Goal: Task Accomplishment & Management: Complete application form

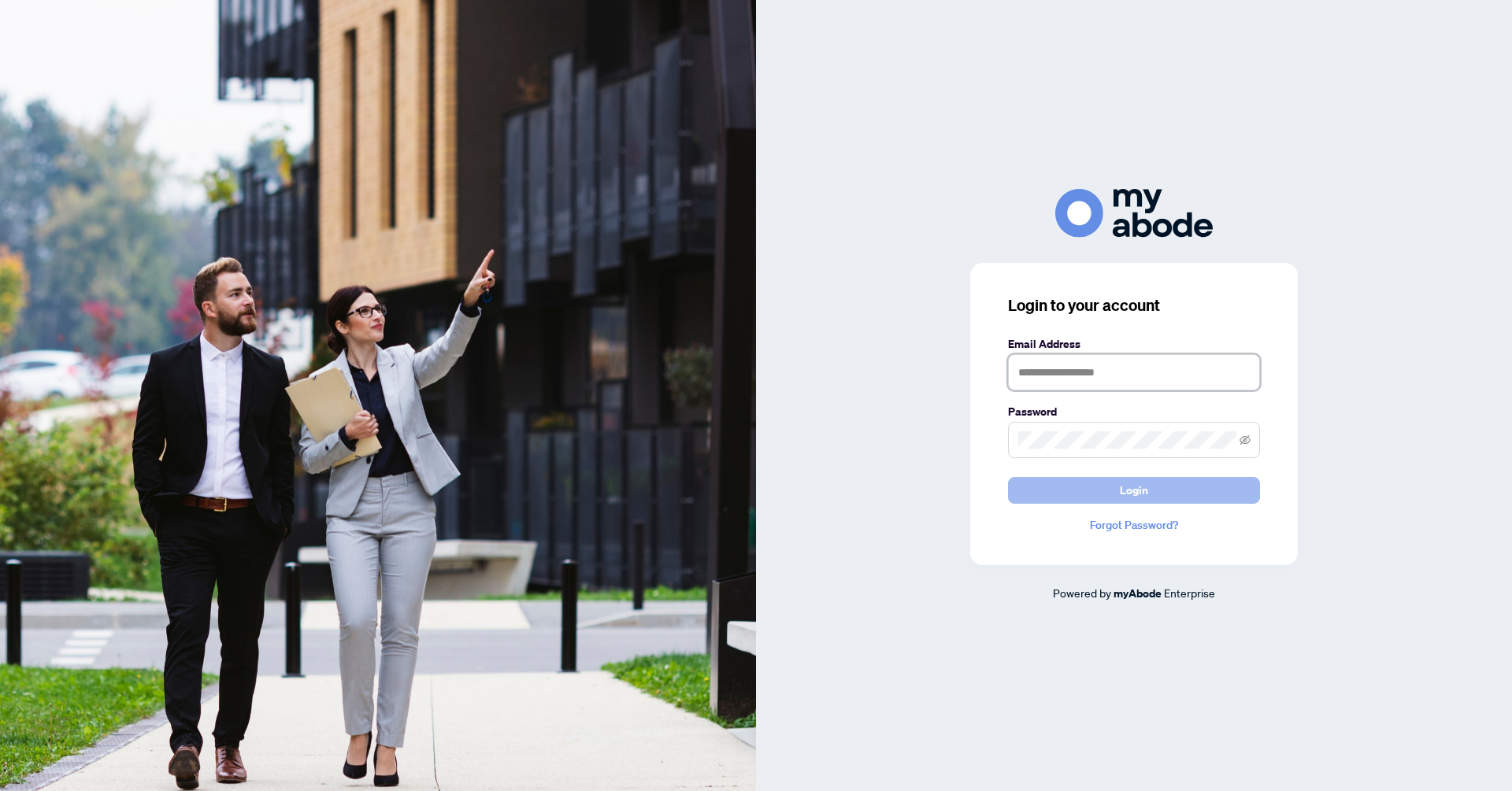
type input "**********"
click at [1101, 496] on button "Login" at bounding box center [1134, 491] width 252 height 27
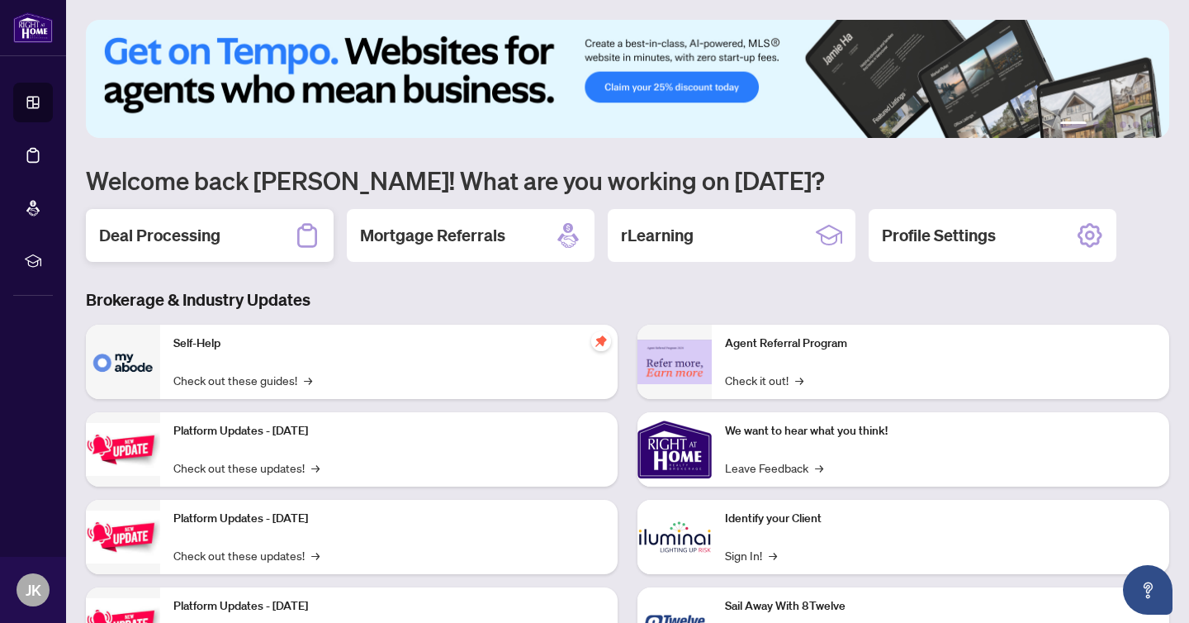
click at [220, 241] on h2 "Deal Processing" at bounding box center [159, 235] width 121 height 23
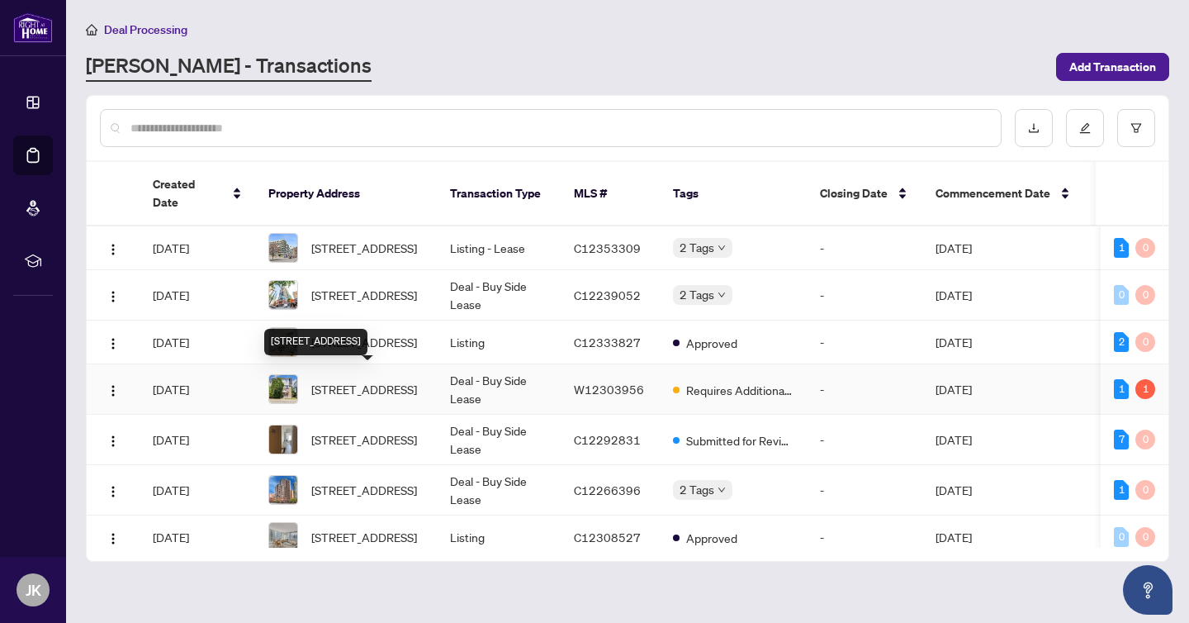
click at [372, 391] on span "[STREET_ADDRESS]" at bounding box center [364, 389] width 106 height 18
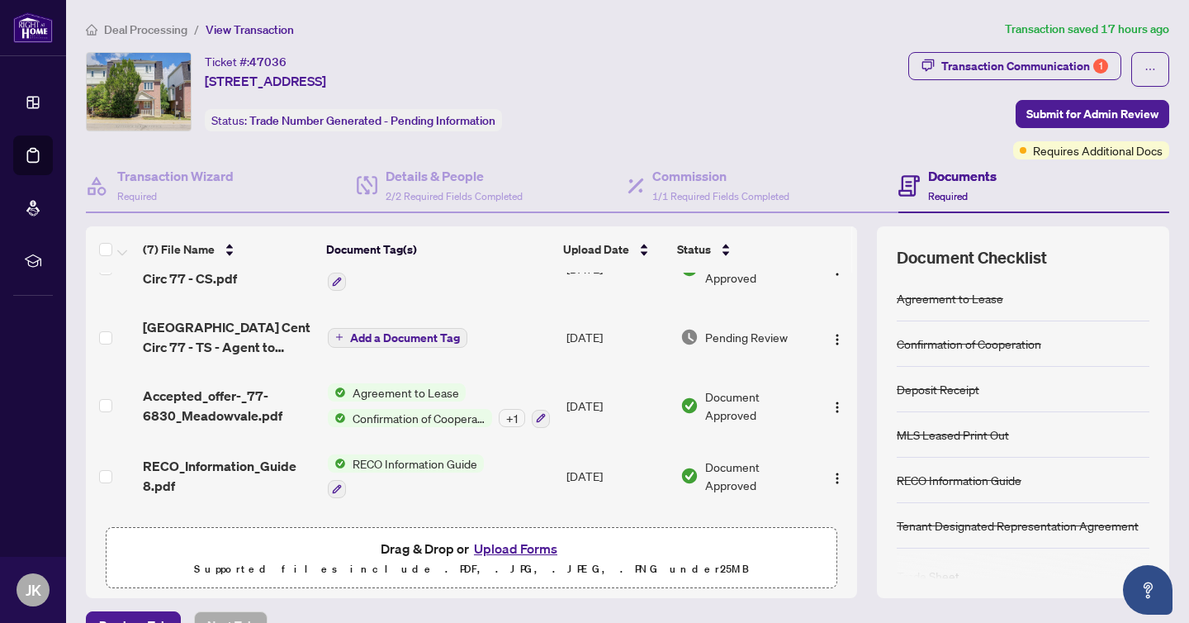
scroll to position [44, 0]
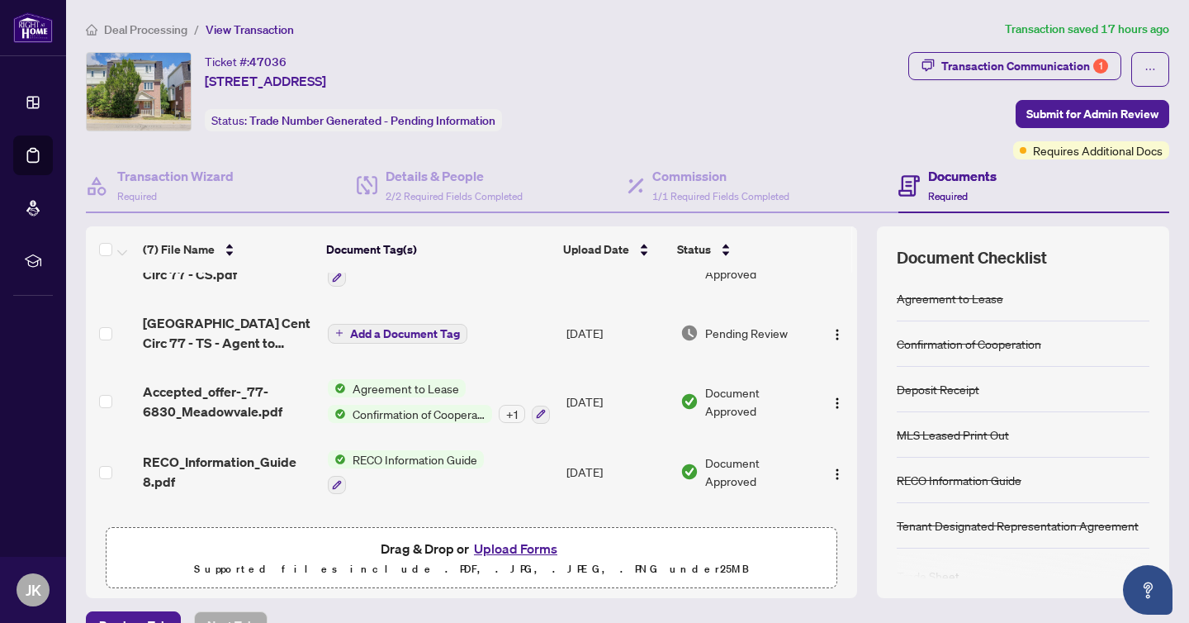
click at [529, 553] on button "Upload Forms" at bounding box center [515, 548] width 93 height 21
click at [509, 546] on button "Upload Forms" at bounding box center [515, 548] width 93 height 21
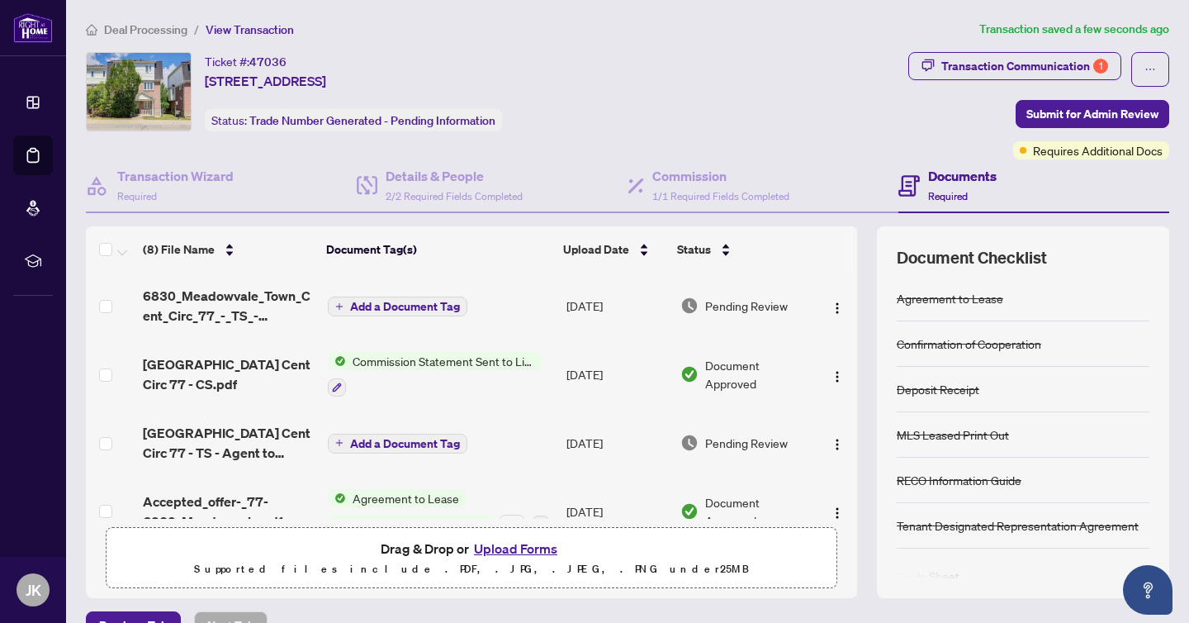
click at [389, 303] on span "Add a Document Tag" at bounding box center [405, 307] width 110 height 12
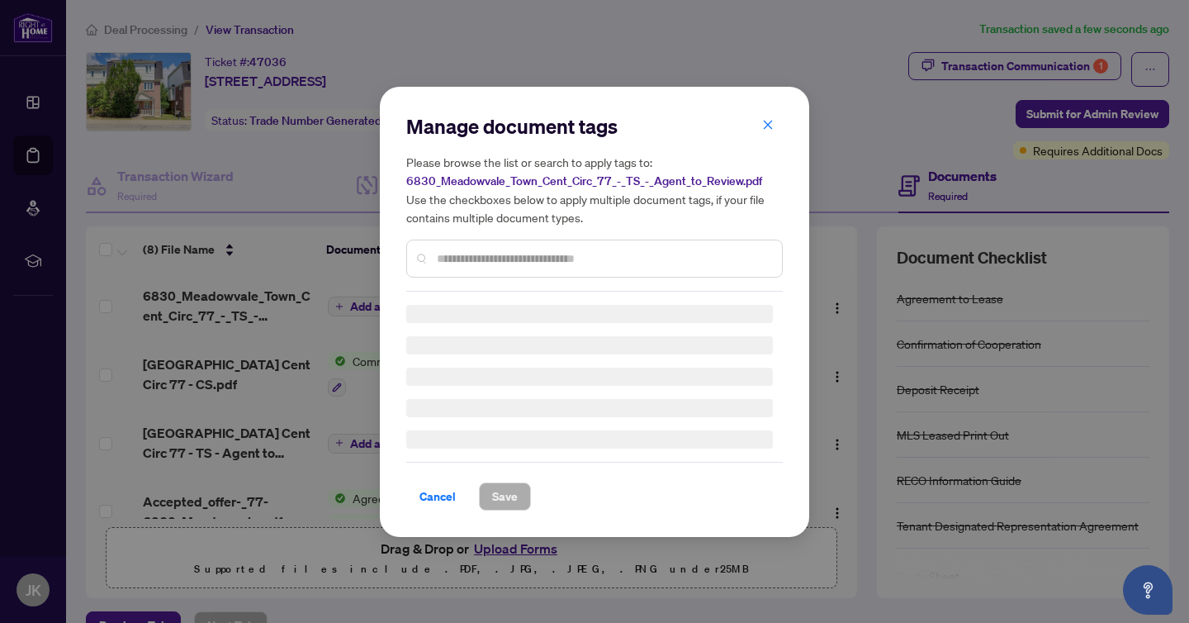
click at [488, 259] on input "text" at bounding box center [603, 258] width 332 height 18
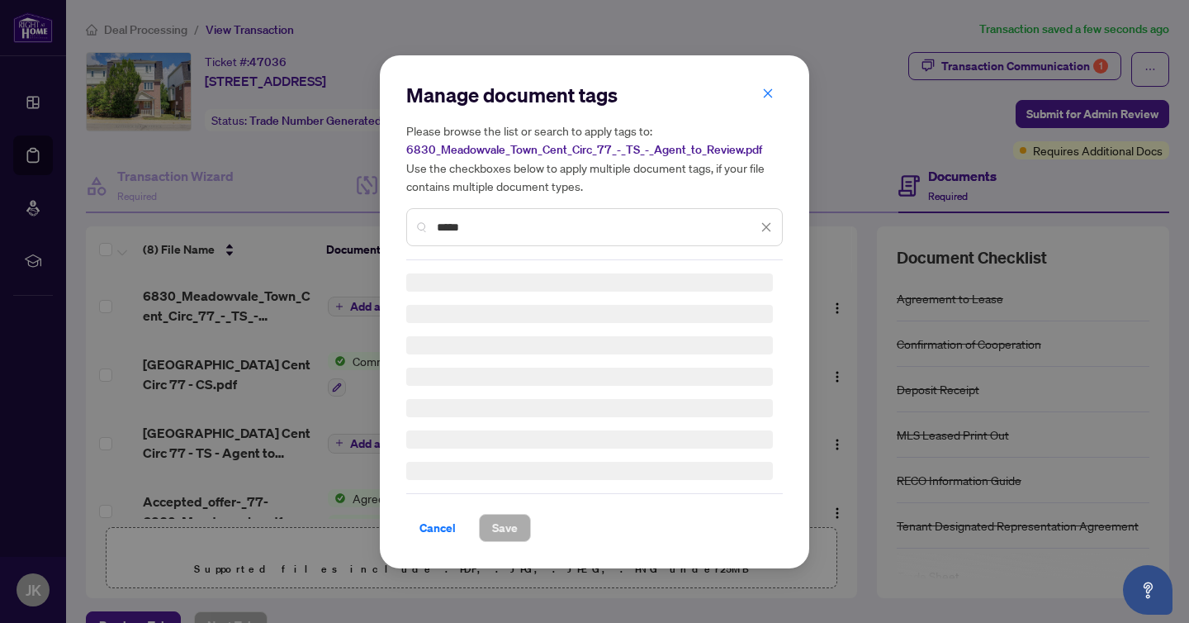
type input "*****"
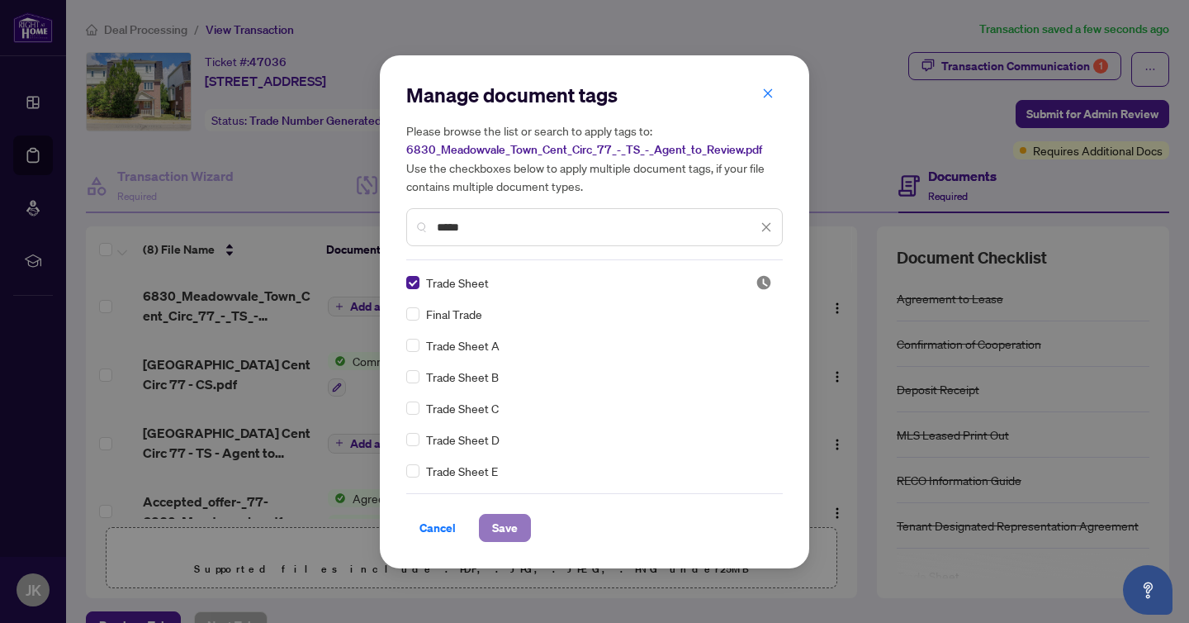
click at [505, 526] on span "Save" at bounding box center [505, 528] width 26 height 26
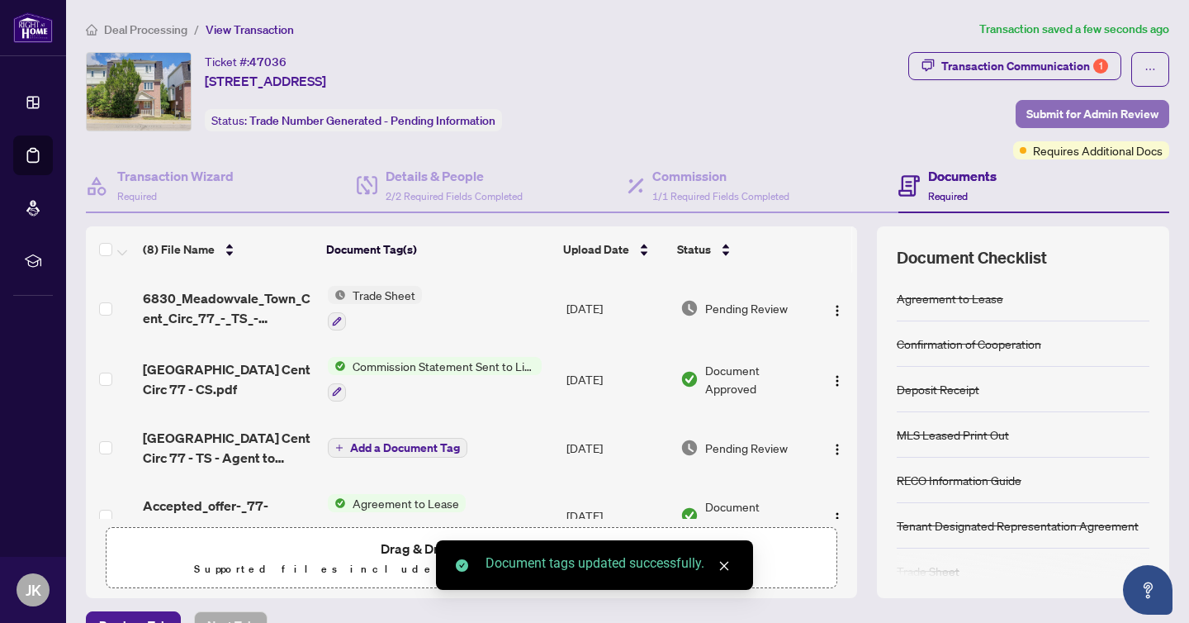
click at [1092, 121] on span "Submit for Admin Review" at bounding box center [1093, 114] width 132 height 26
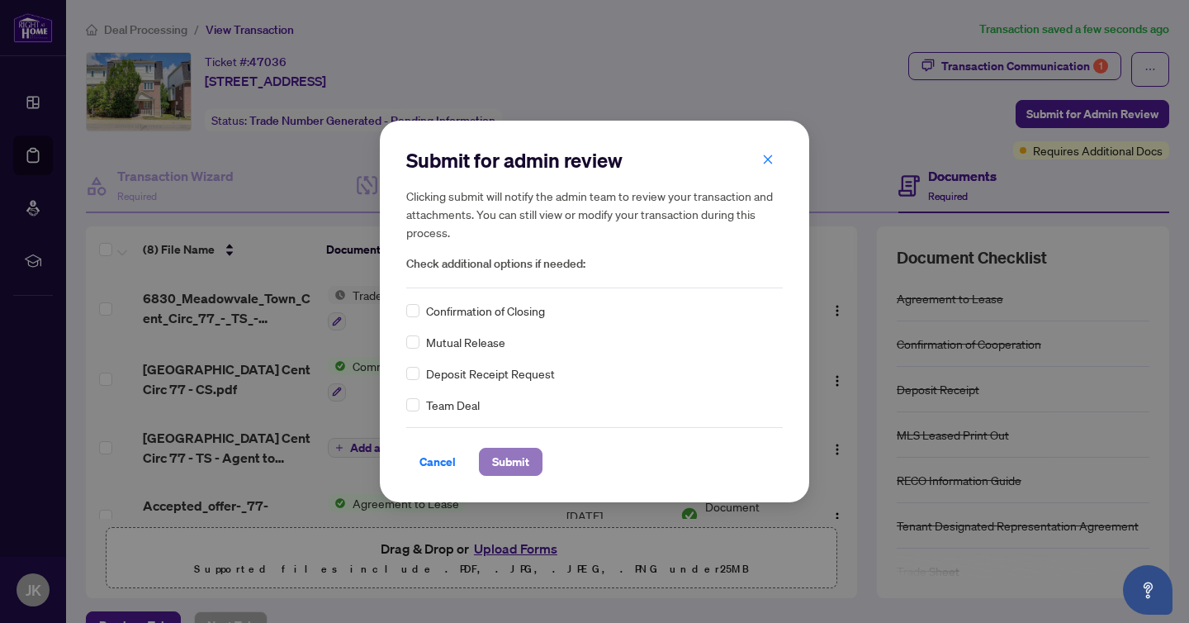
click at [510, 467] on span "Submit" at bounding box center [510, 461] width 37 height 26
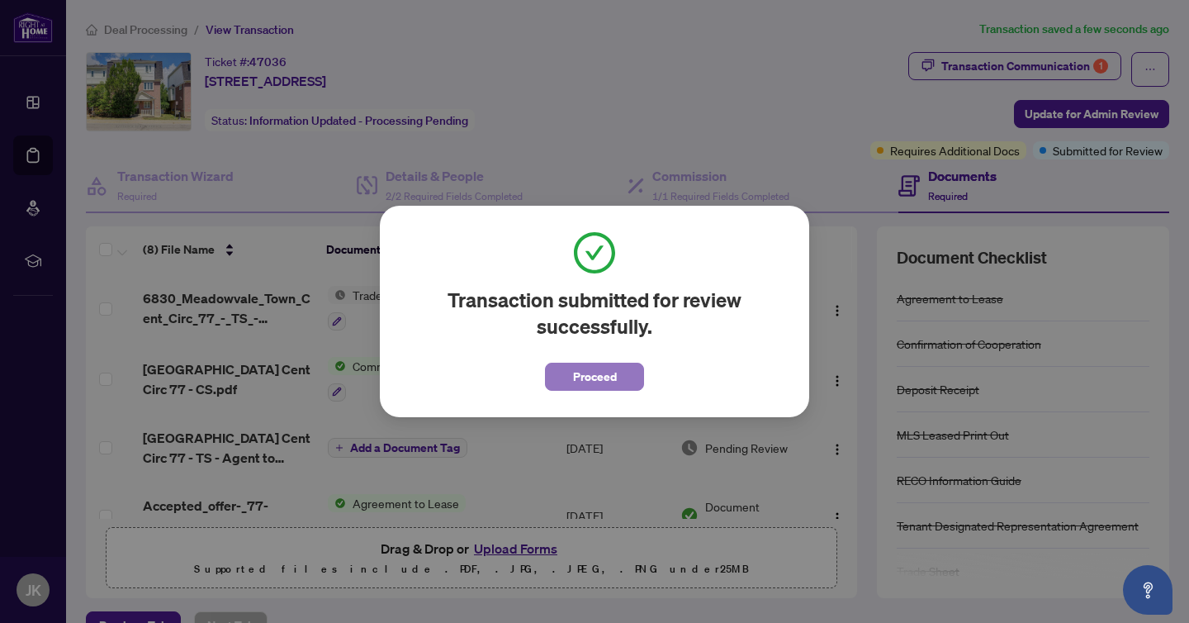
click at [595, 375] on span "Proceed" at bounding box center [595, 376] width 44 height 26
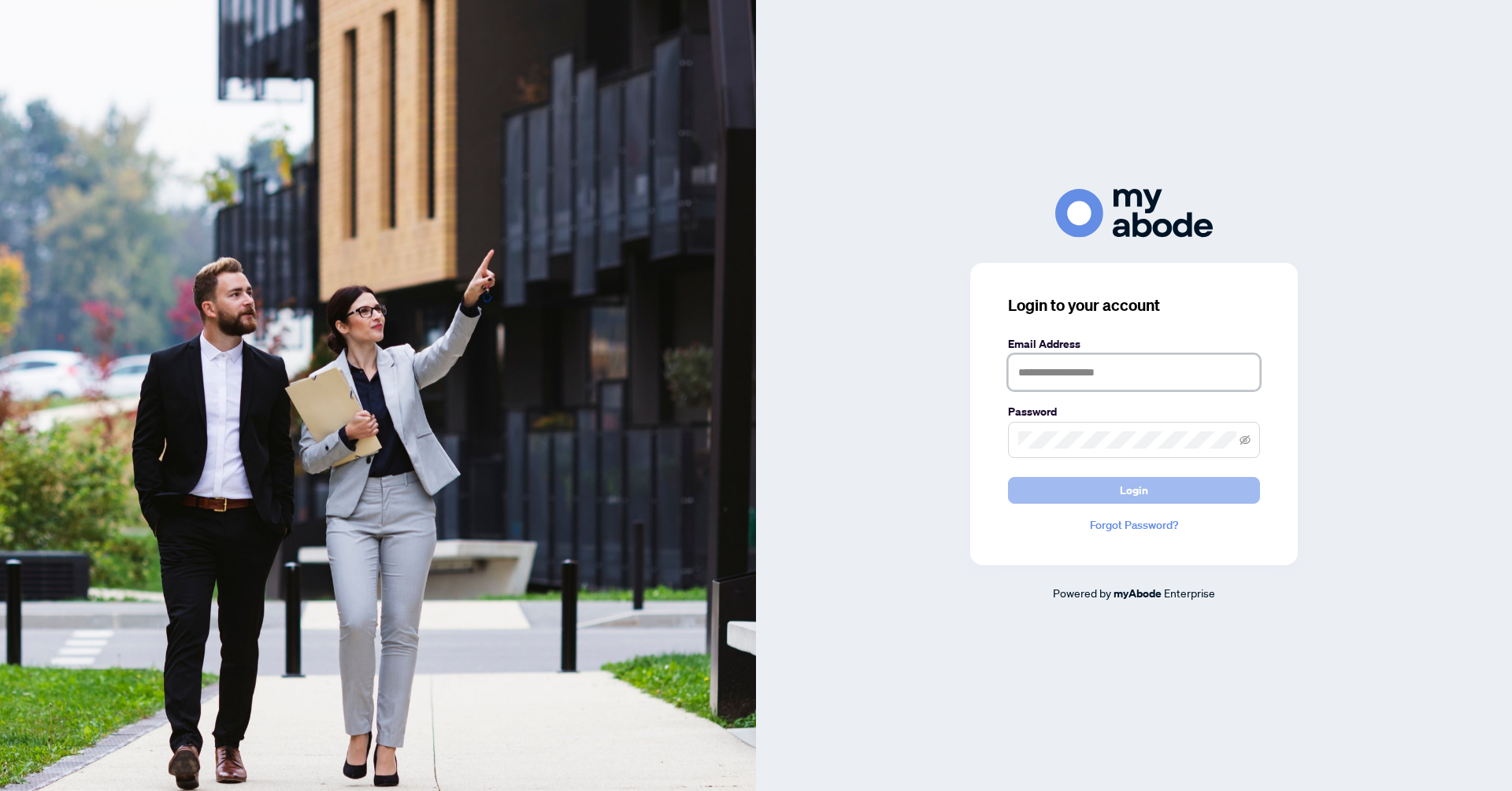
type input "**********"
click at [1138, 496] on span "Login" at bounding box center [1134, 490] width 29 height 25
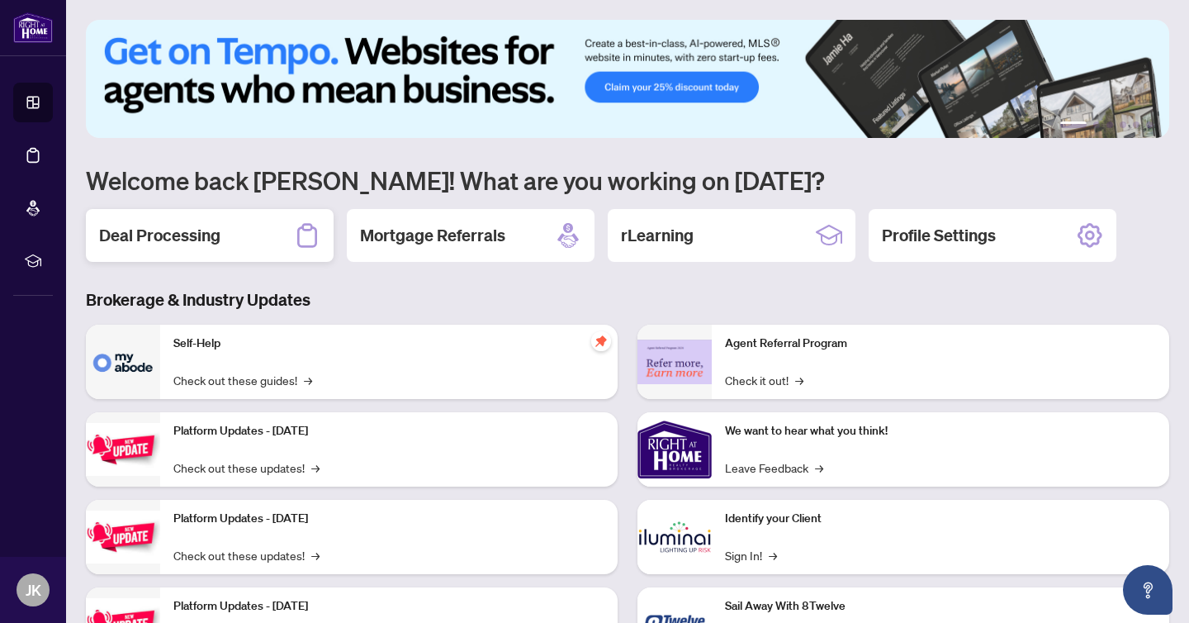
click at [159, 229] on h2 "Deal Processing" at bounding box center [159, 235] width 121 height 23
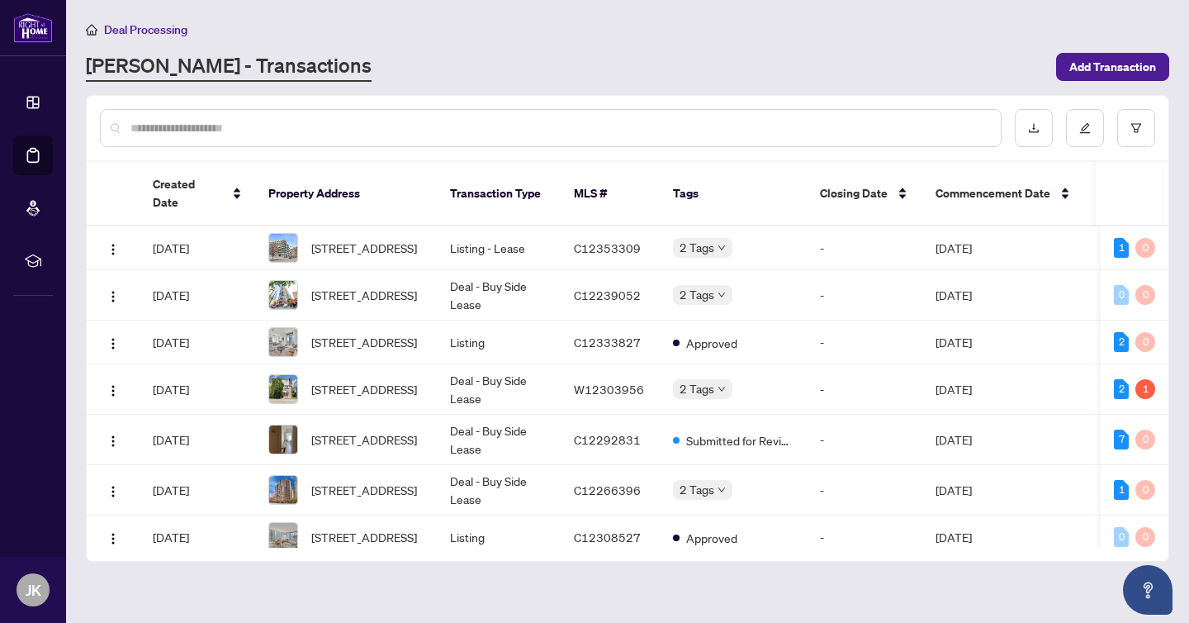
click at [411, 131] on input "text" at bounding box center [558, 128] width 857 height 18
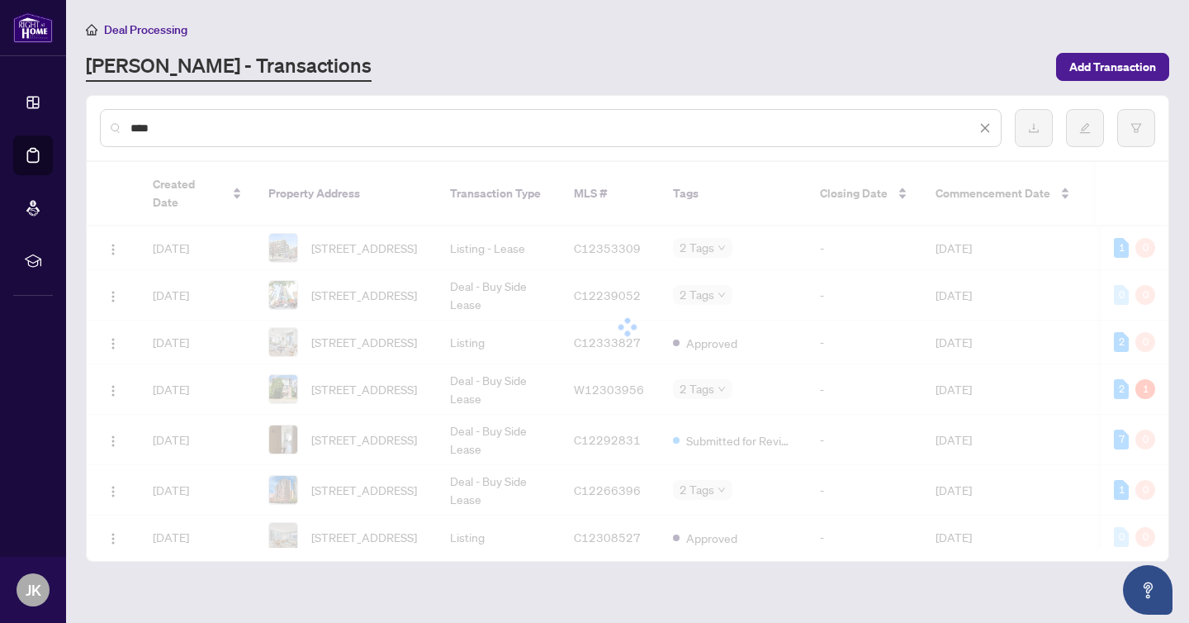
type input "***"
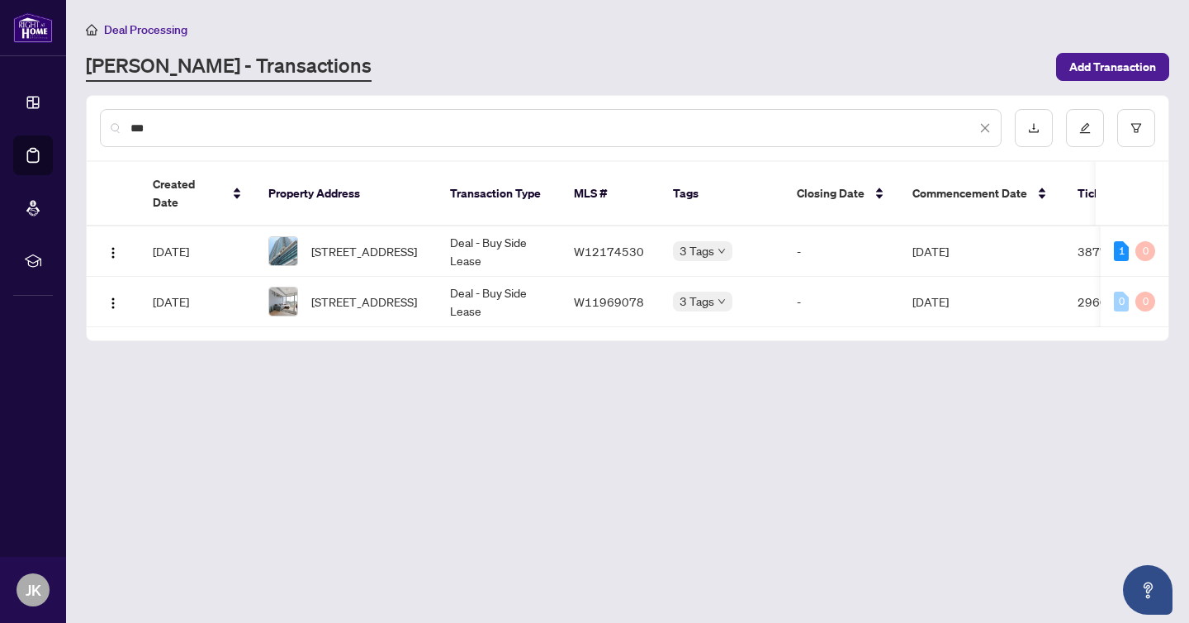
click at [521, 125] on input "***" at bounding box center [553, 128] width 846 height 18
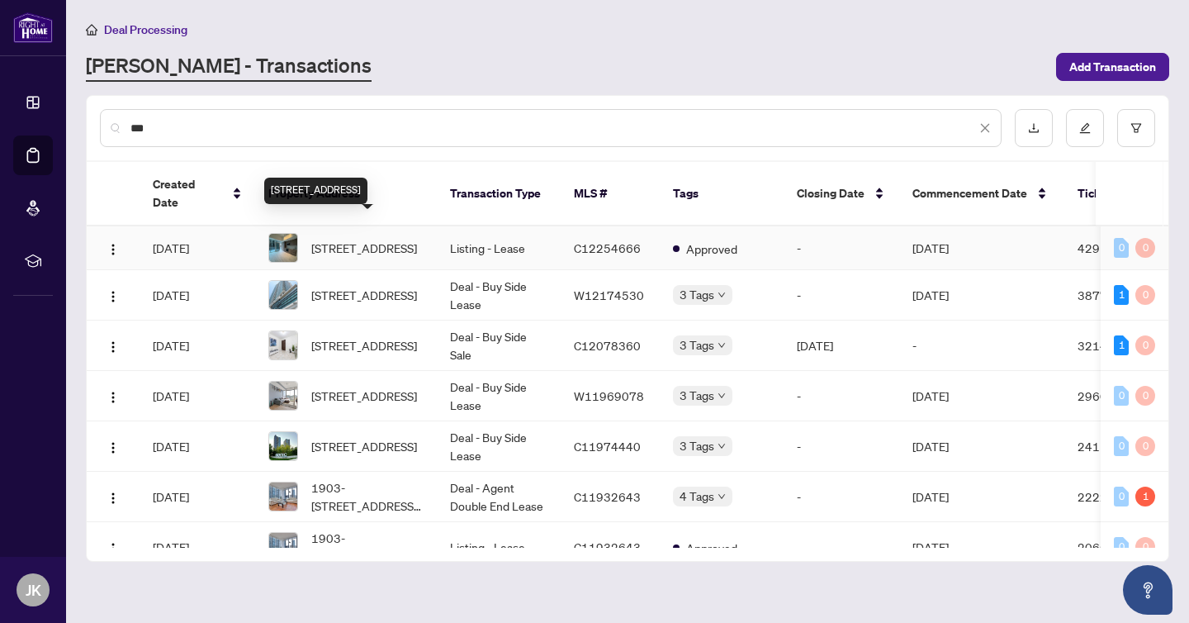
type input "***"
click at [368, 239] on span "[STREET_ADDRESS]" at bounding box center [364, 248] width 106 height 18
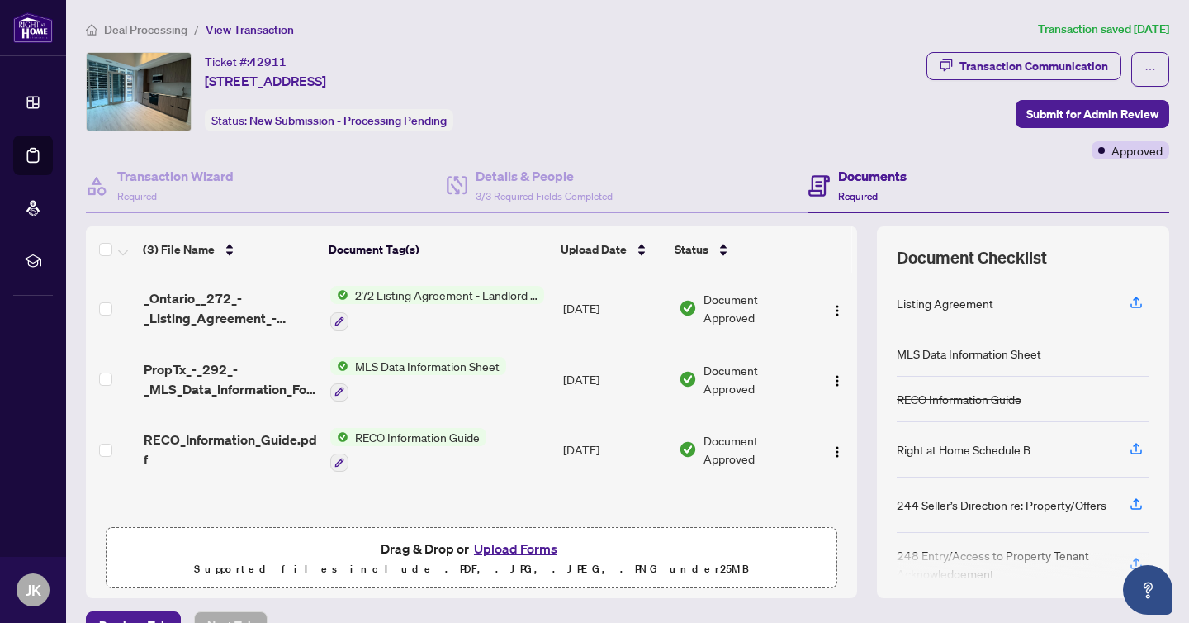
scroll to position [1, 0]
click at [510, 548] on button "Upload Forms" at bounding box center [515, 548] width 93 height 21
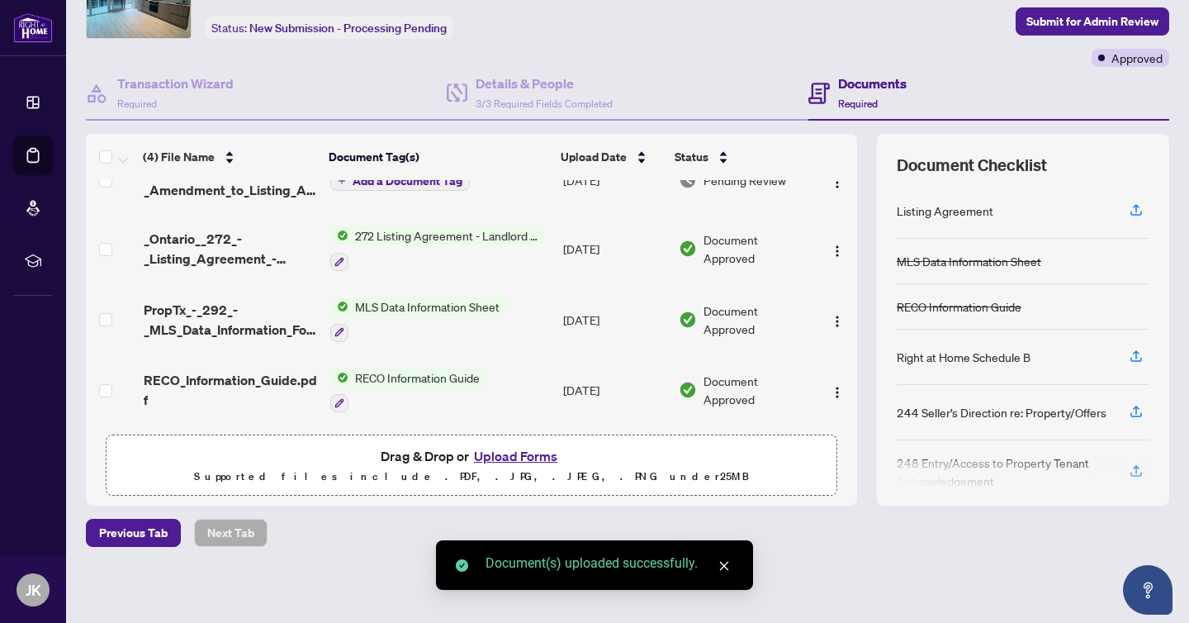
scroll to position [0, 0]
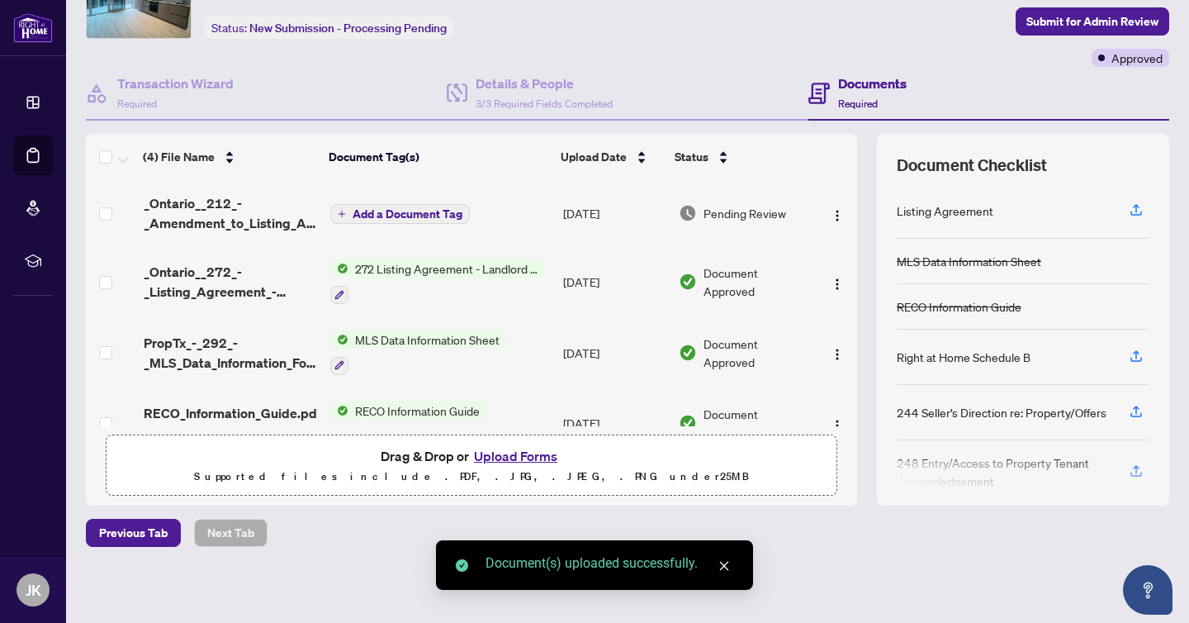
click at [372, 208] on span "Add a Document Tag" at bounding box center [408, 214] width 110 height 12
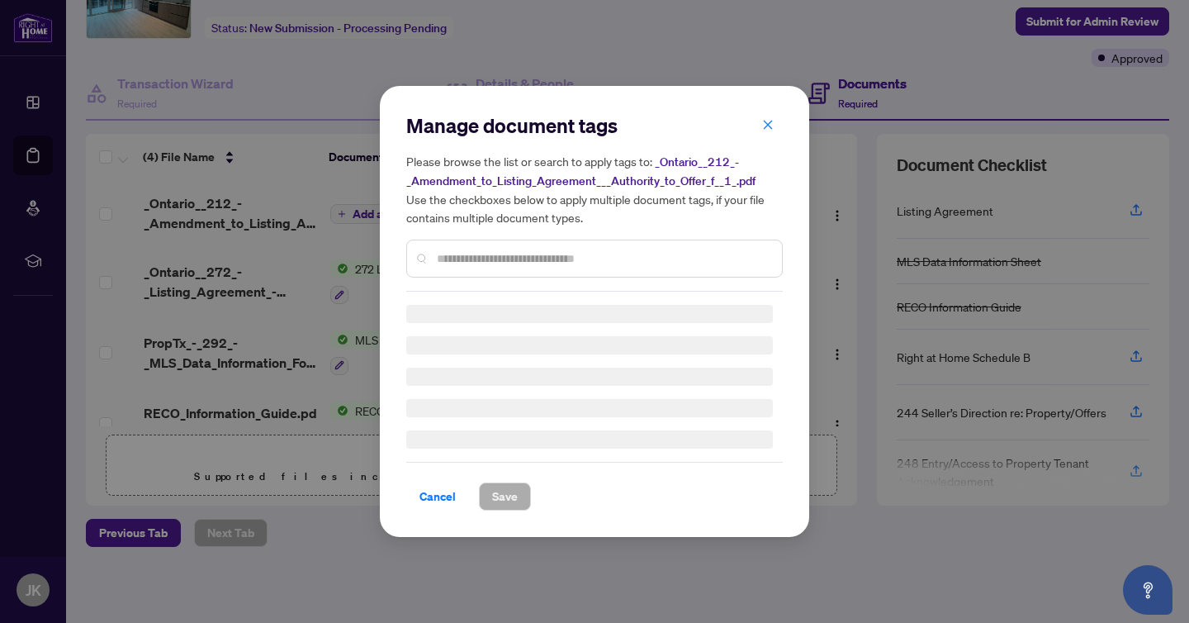
click at [494, 249] on input "text" at bounding box center [603, 258] width 332 height 18
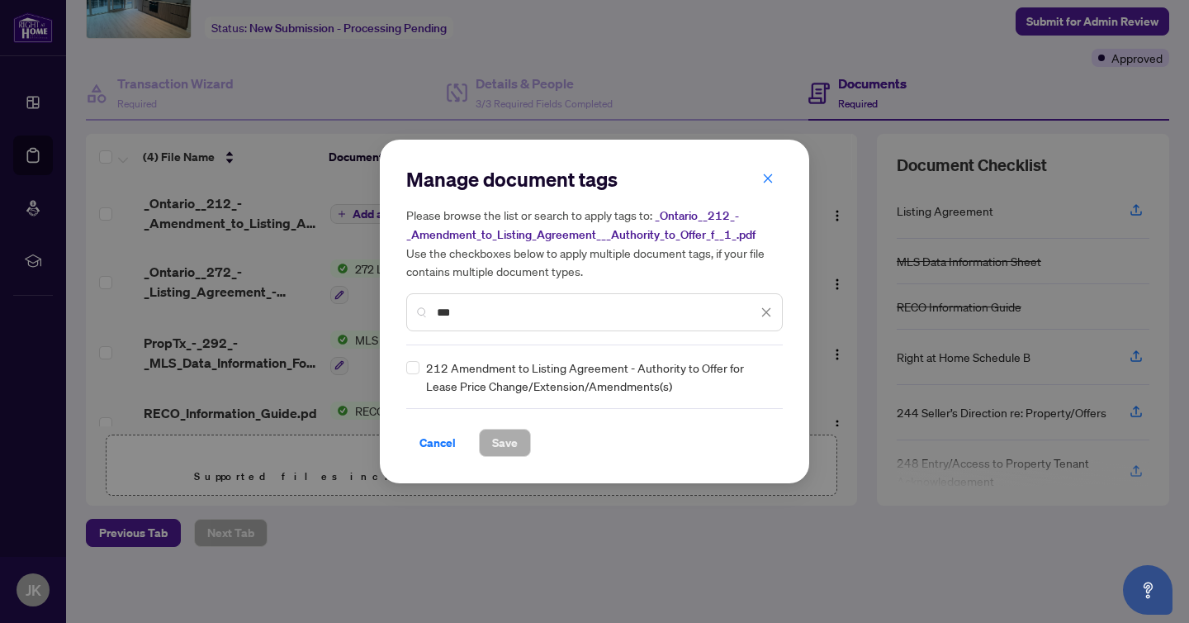
type input "***"
click at [505, 445] on span "Save" at bounding box center [505, 442] width 26 height 26
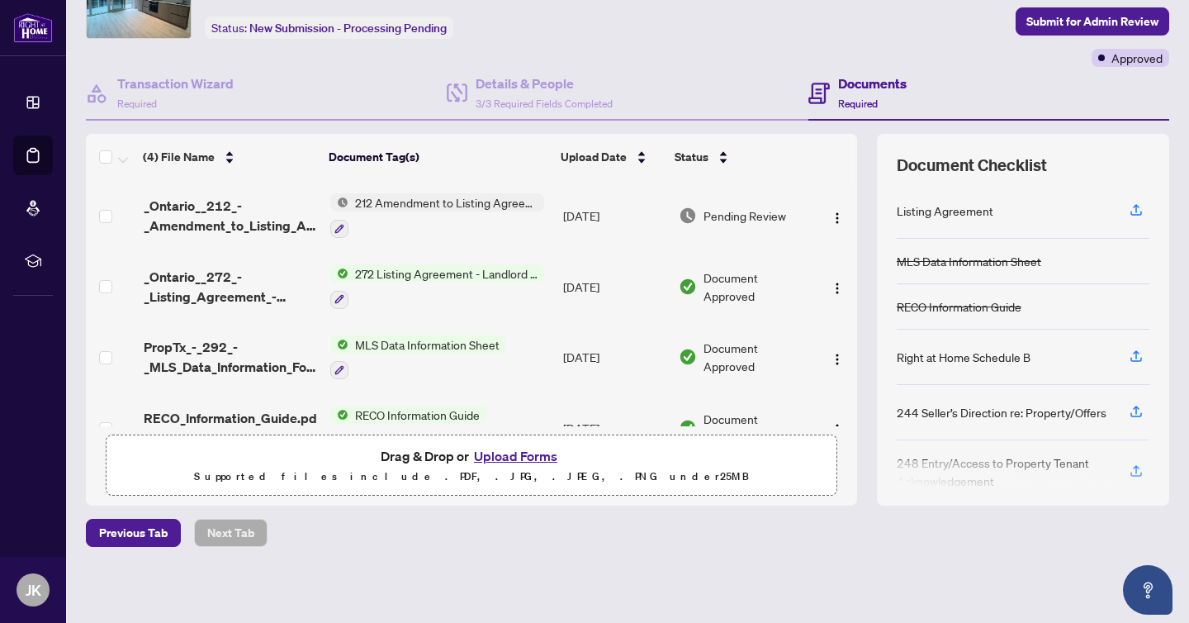
click at [1052, 22] on span "Submit for Admin Review" at bounding box center [1093, 21] width 132 height 26
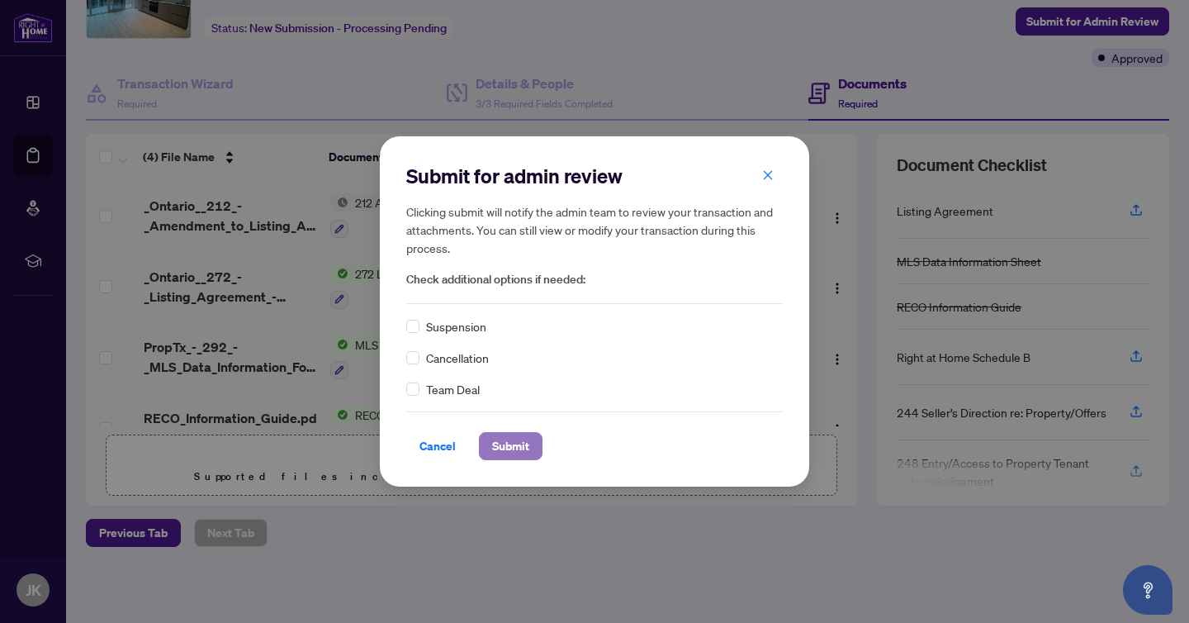
click at [520, 444] on span "Submit" at bounding box center [510, 446] width 37 height 26
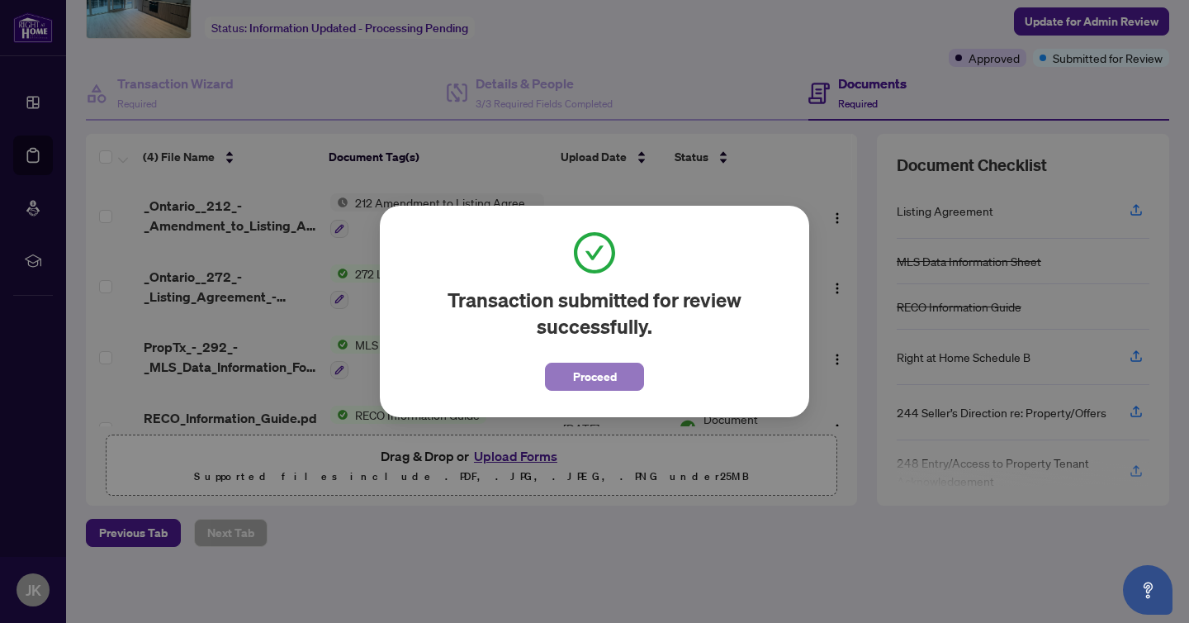
click at [573, 377] on span "Proceed" at bounding box center [595, 376] width 44 height 26
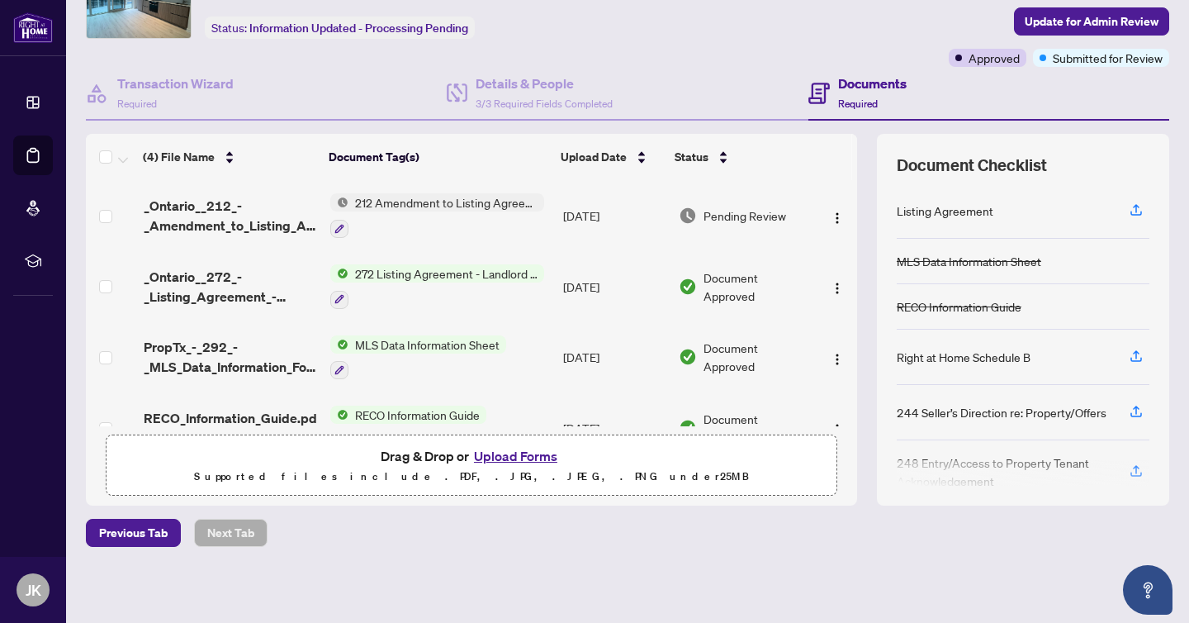
click at [691, 63] on div "Ticket #: 42911 [STREET_ADDRESS] Status: Information Updated - Processing Pendi…" at bounding box center [503, 13] width 841 height 107
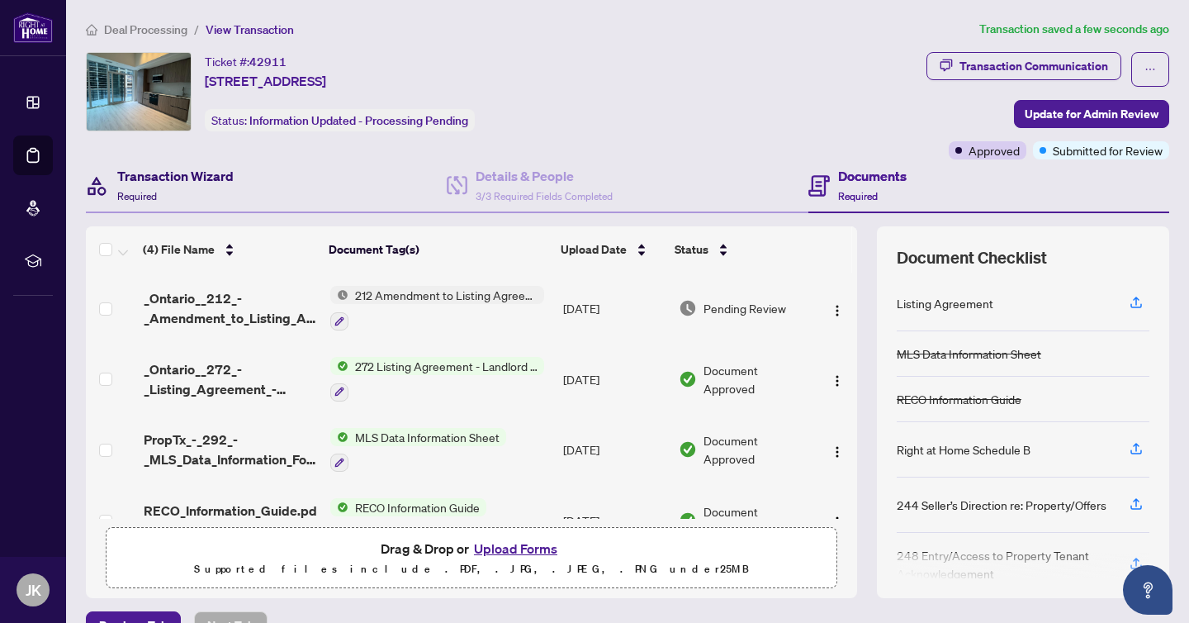
click at [224, 178] on h4 "Transaction Wizard" at bounding box center [175, 176] width 116 height 20
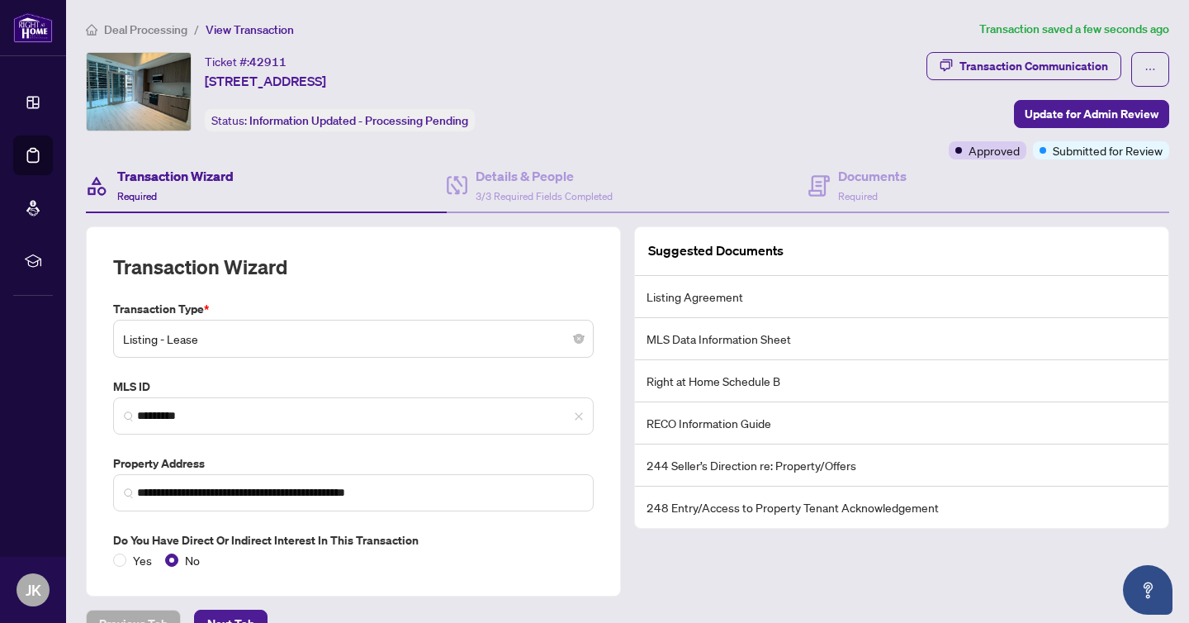
drag, startPoint x: 149, startPoint y: 26, endPoint x: 199, endPoint y: 9, distance: 52.2
click at [149, 26] on span "Deal Processing" at bounding box center [145, 29] width 83 height 15
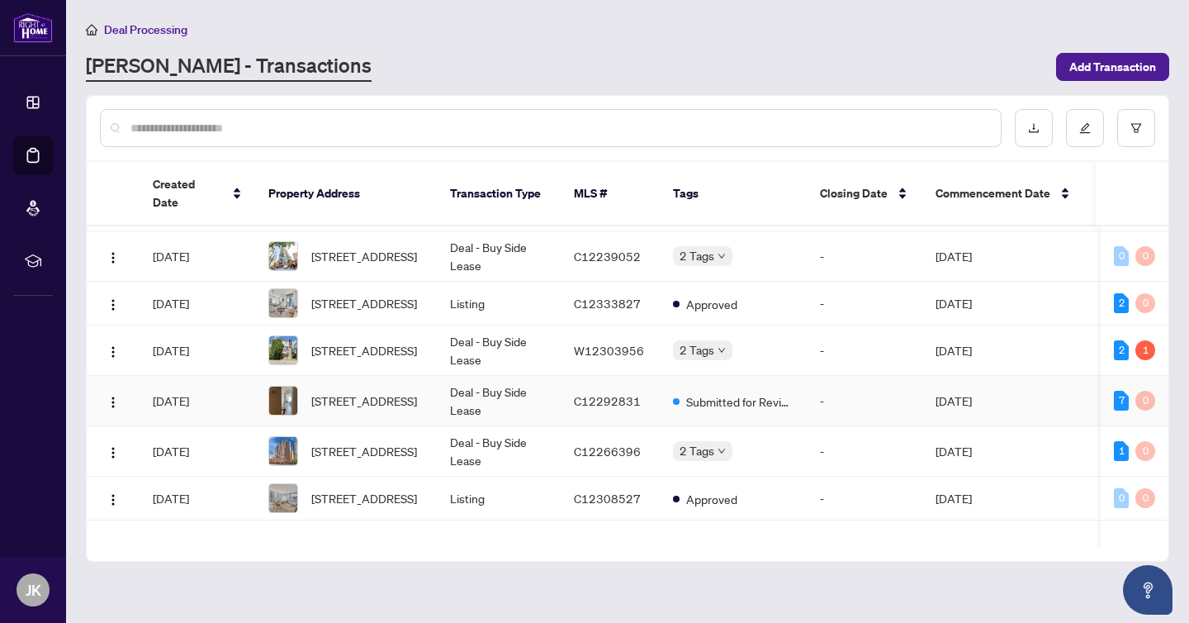
scroll to position [22, 0]
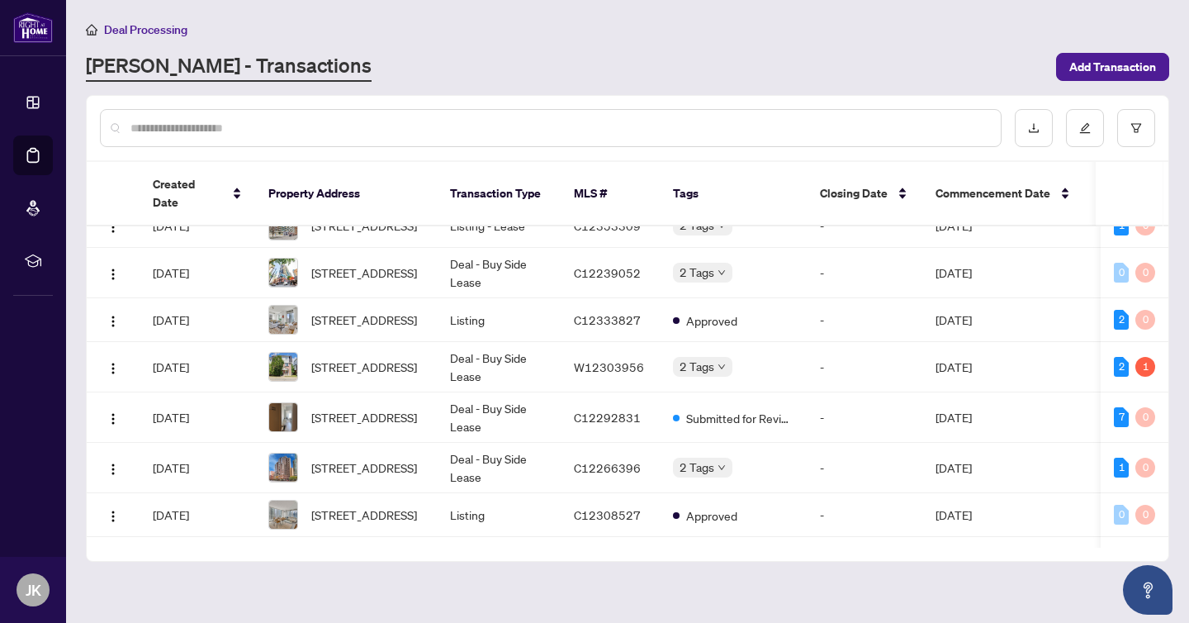
click at [348, 122] on input "text" at bounding box center [558, 128] width 857 height 18
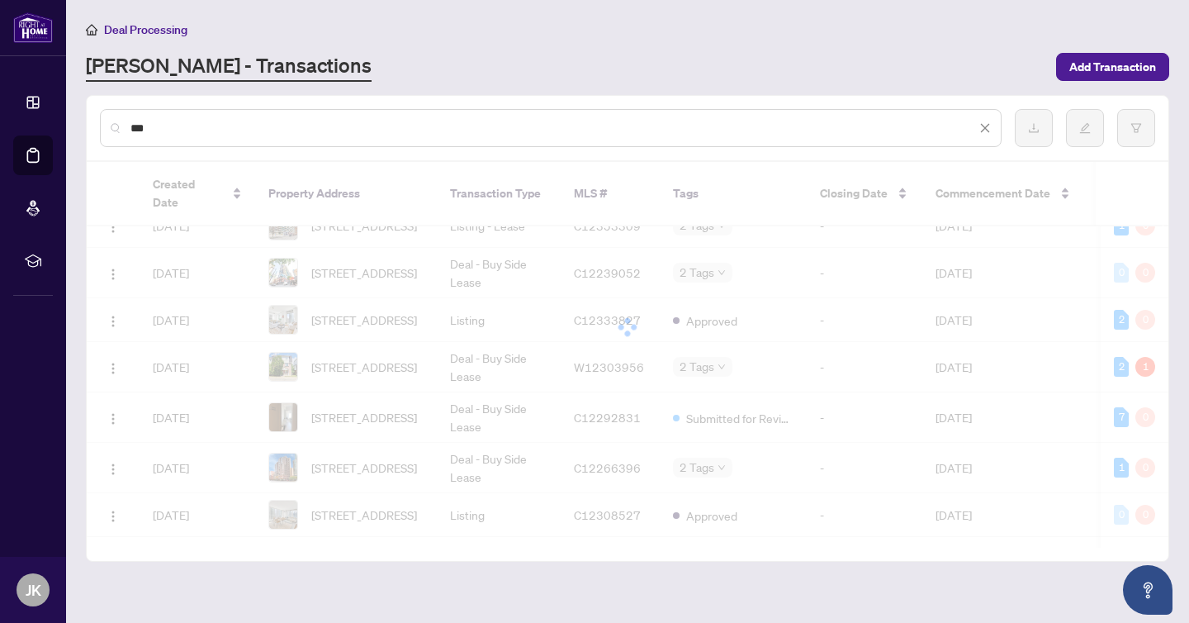
scroll to position [0, 0]
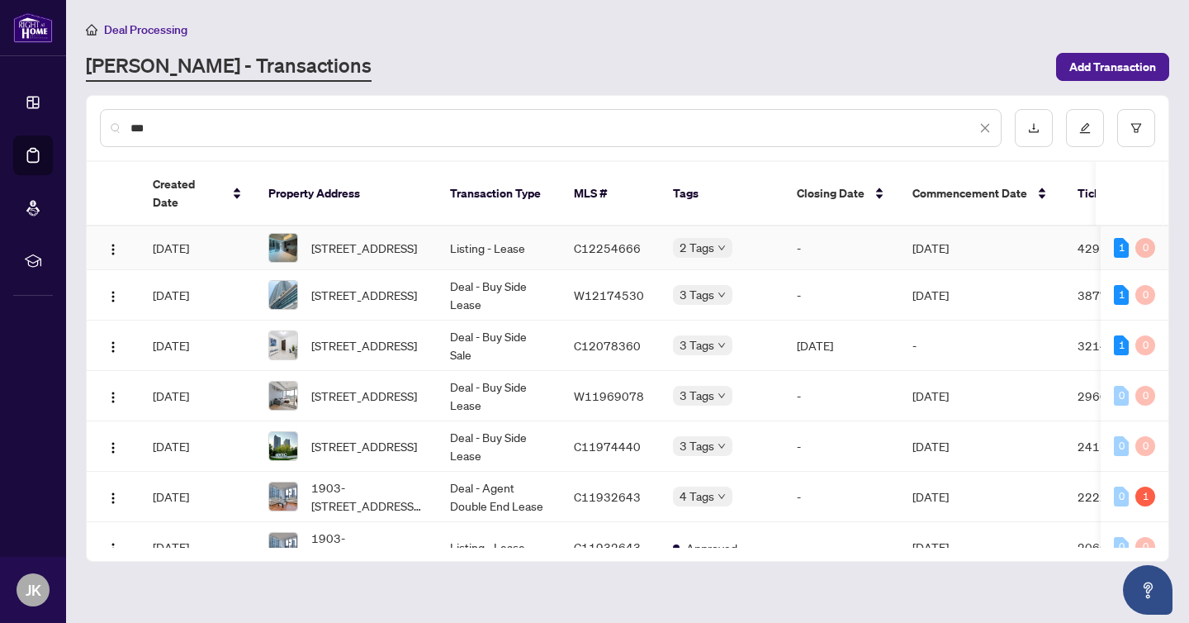
type input "***"
click at [410, 239] on span "[STREET_ADDRESS]" at bounding box center [364, 248] width 106 height 18
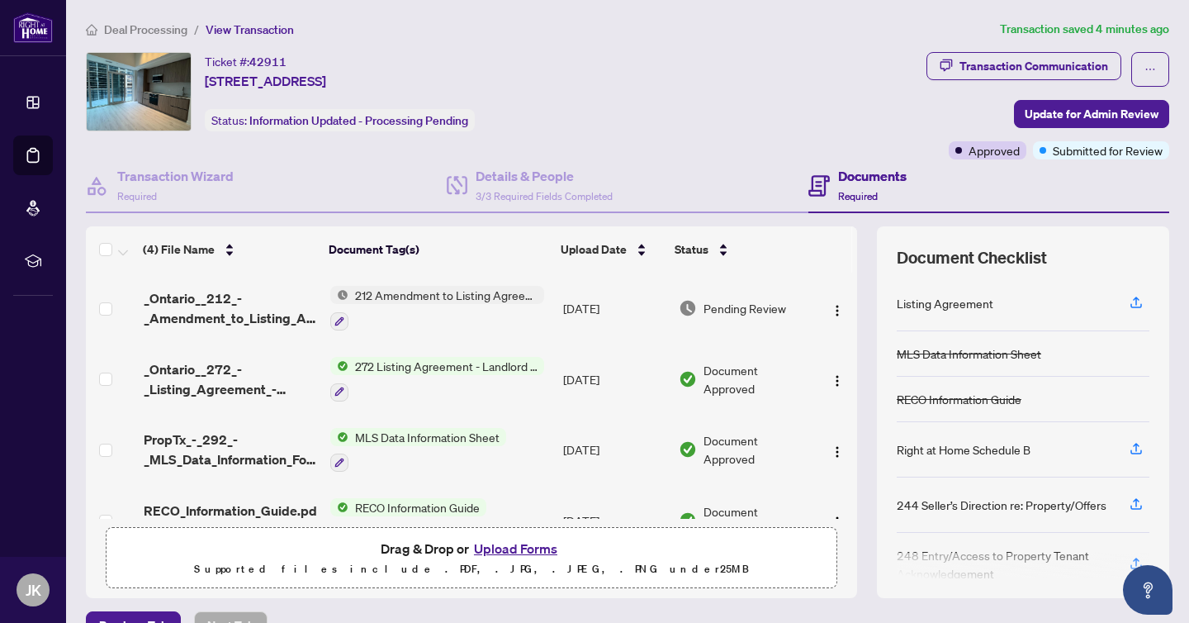
click at [716, 130] on div "Ticket #: 42911 [STREET_ADDRESS] Status: Information Updated - Processing Pendi…" at bounding box center [503, 91] width 834 height 79
click at [1158, 70] on button "button" at bounding box center [1151, 69] width 38 height 35
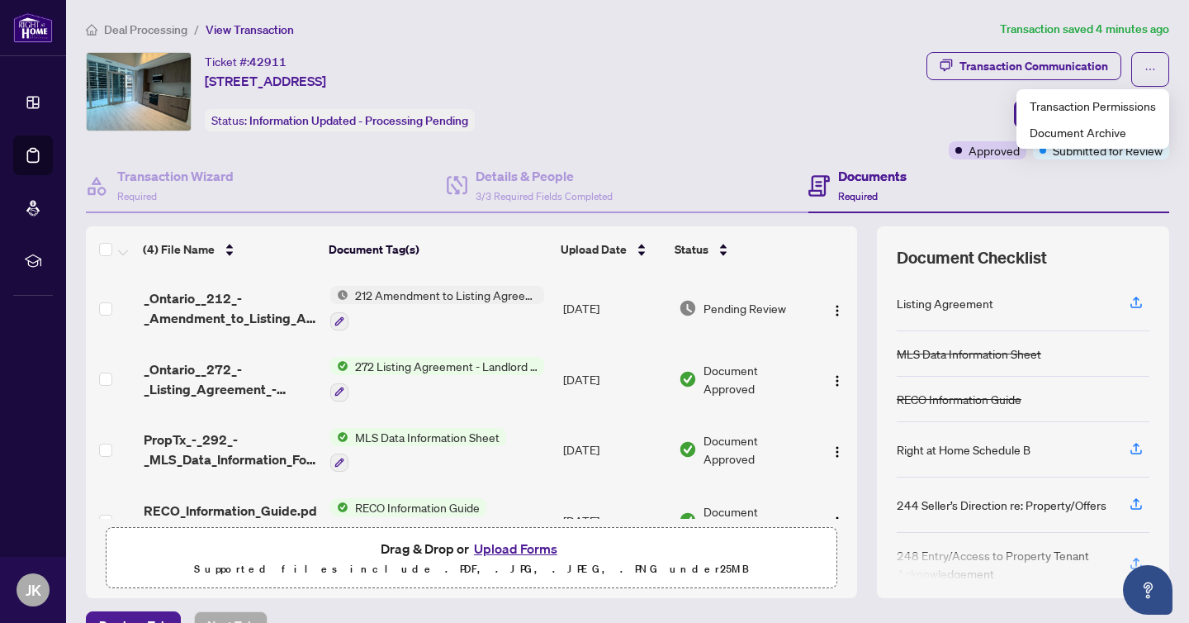
click at [604, 93] on div "Ticket #: 42911 [STREET_ADDRESS] Status: Information Updated - Processing Pendi…" at bounding box center [503, 91] width 834 height 79
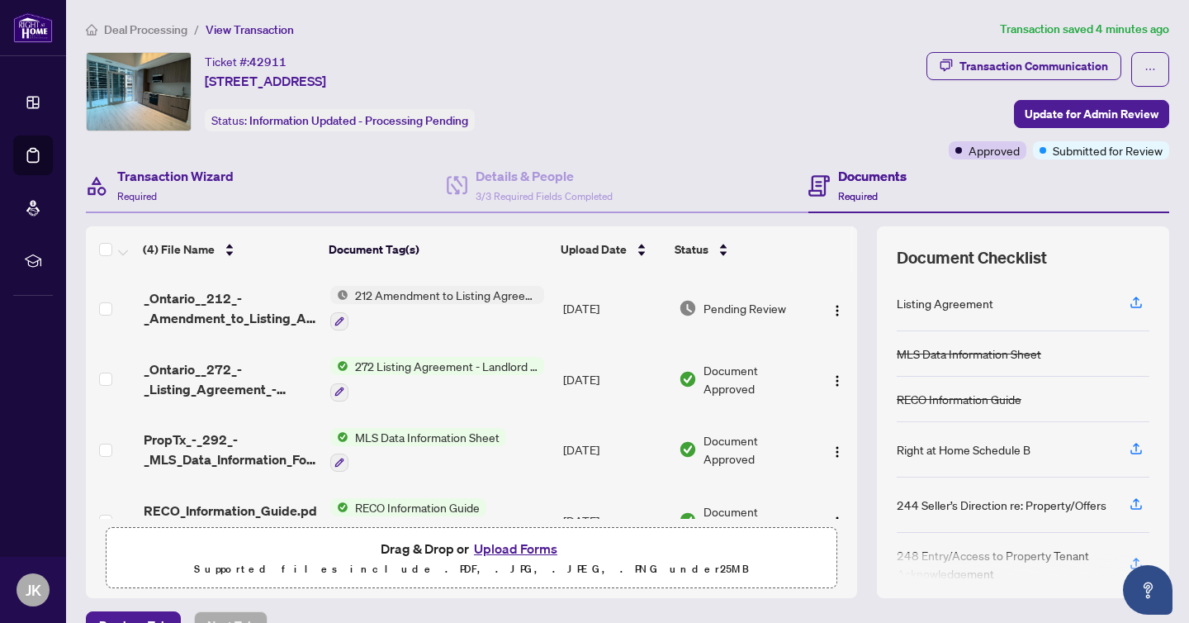
scroll to position [93, 0]
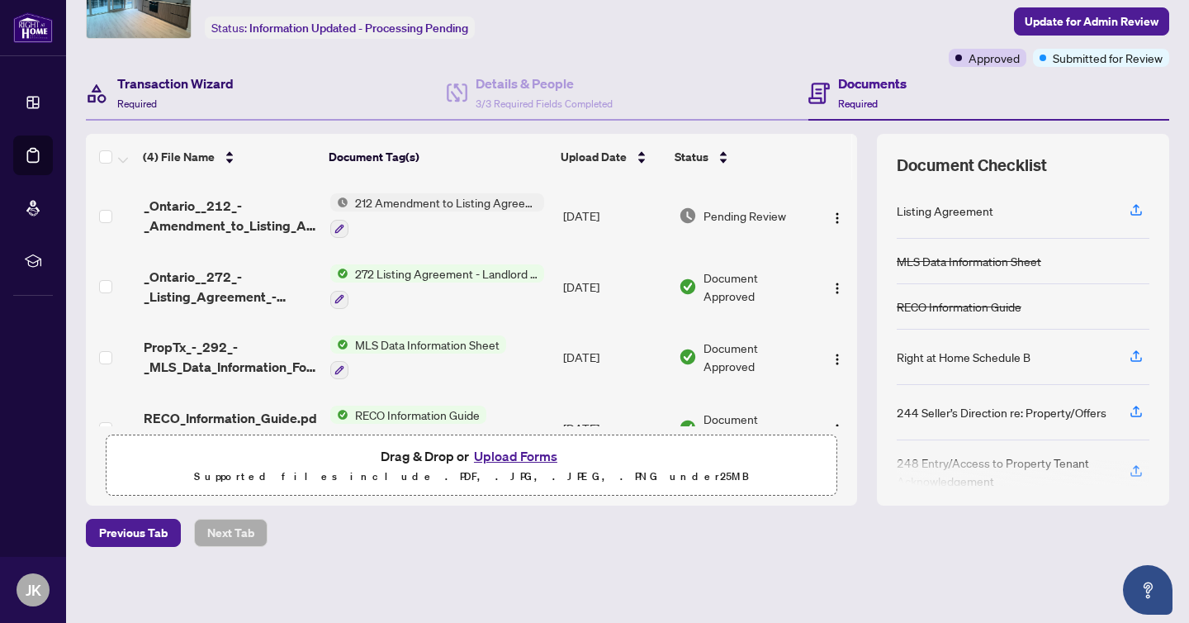
click at [188, 94] on div "Transaction Wizard Required" at bounding box center [175, 93] width 116 height 39
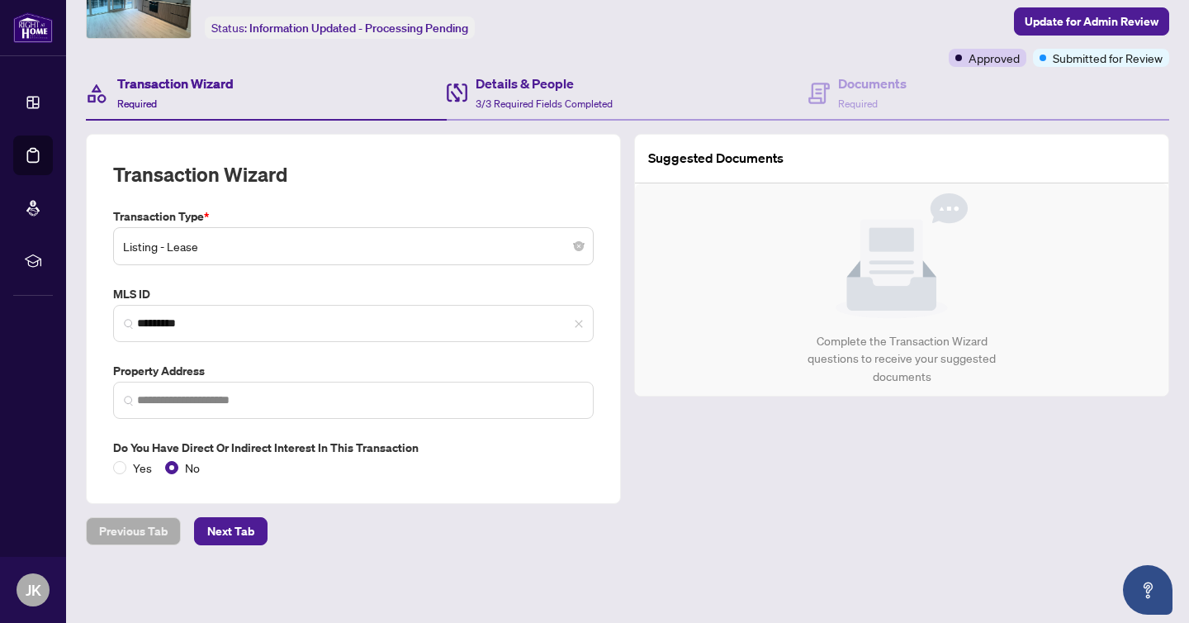
type input "**********"
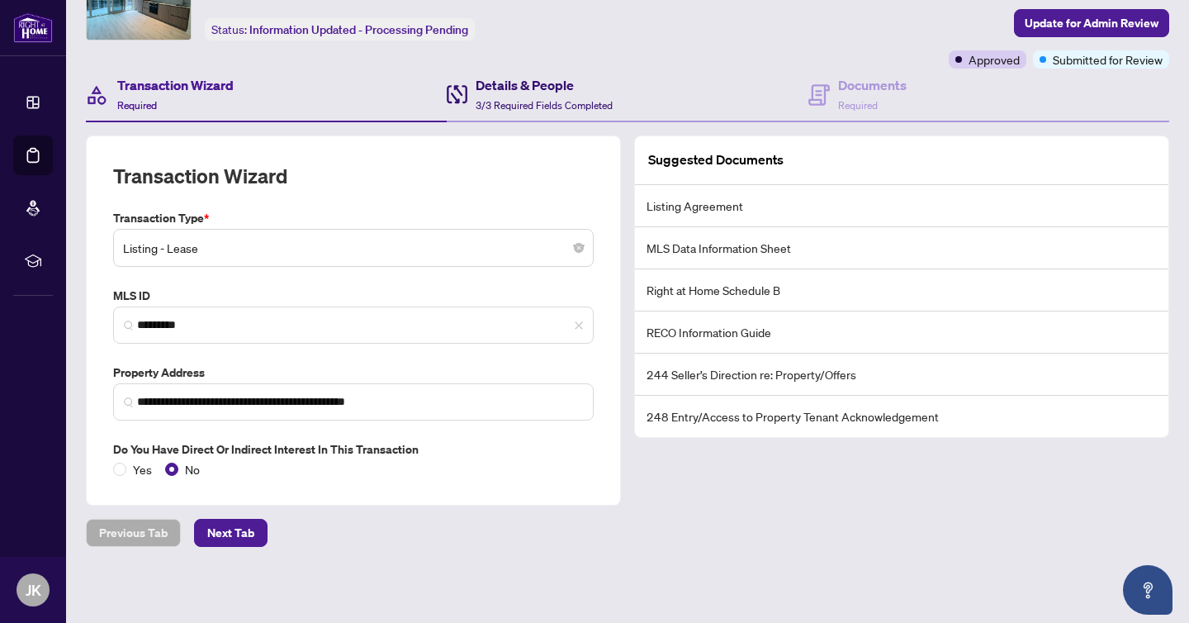
click at [554, 104] on span "3/3 Required Fields Completed" at bounding box center [544, 105] width 137 height 12
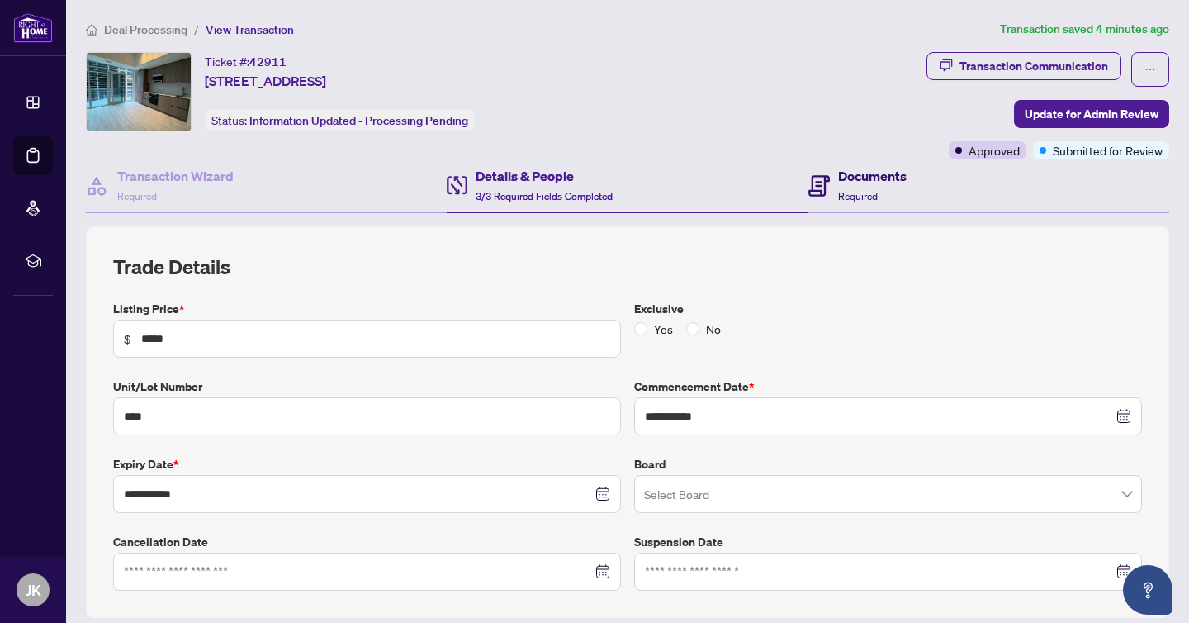
click at [894, 192] on div "Documents Required" at bounding box center [872, 185] width 69 height 39
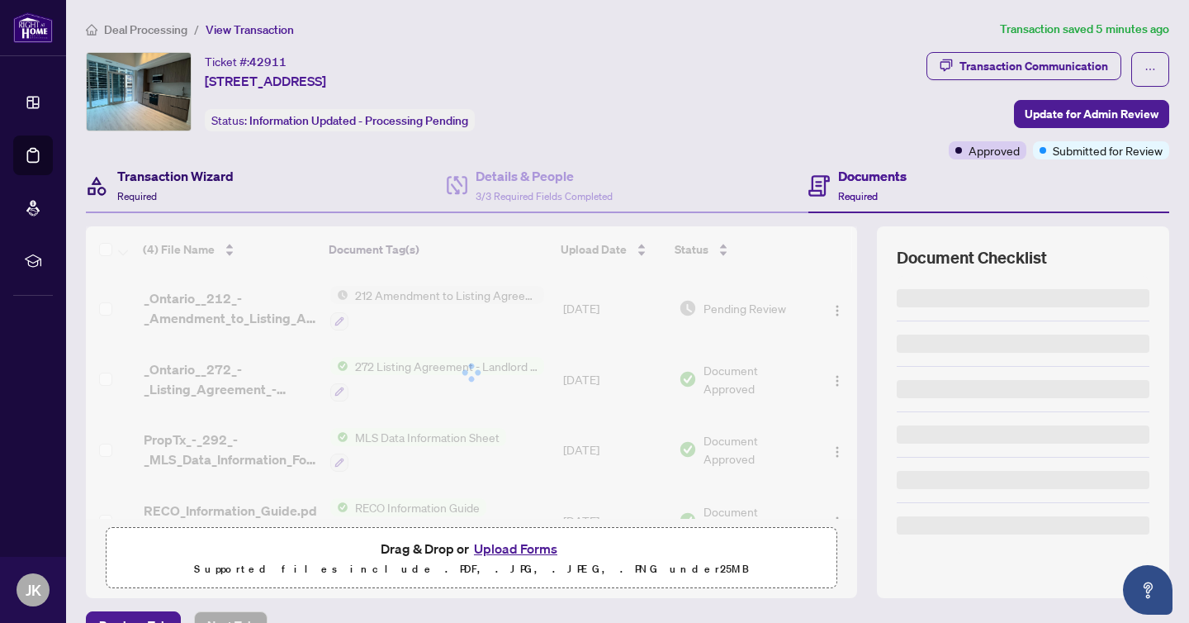
click at [152, 183] on h4 "Transaction Wizard" at bounding box center [175, 176] width 116 height 20
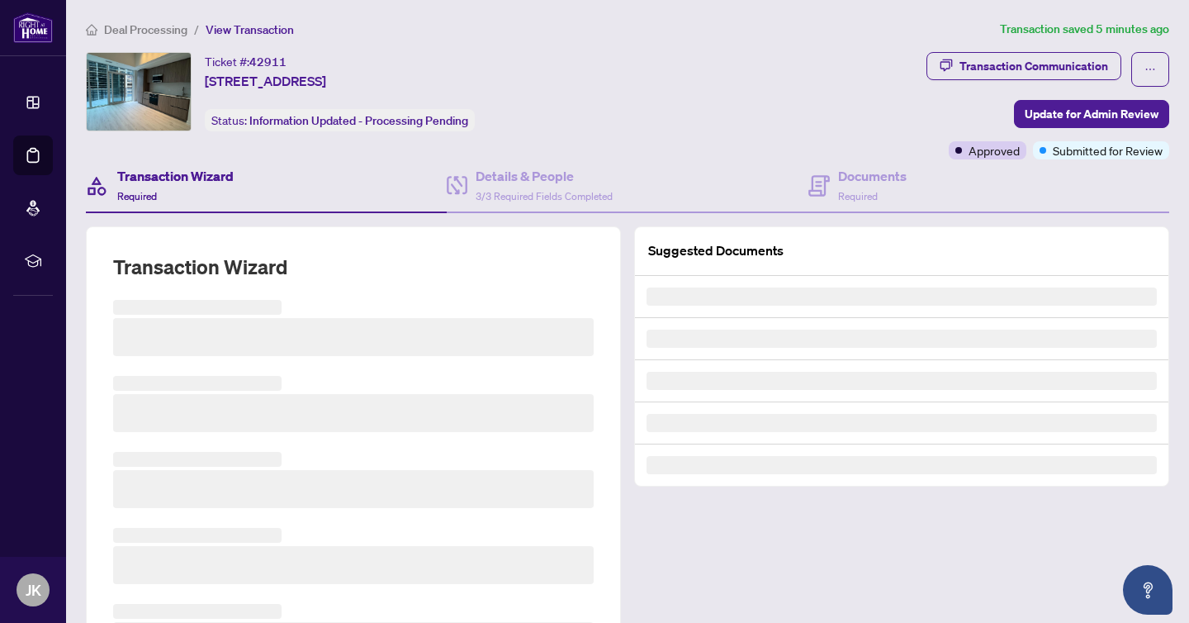
click at [161, 34] on span "Deal Processing" at bounding box center [145, 29] width 83 height 15
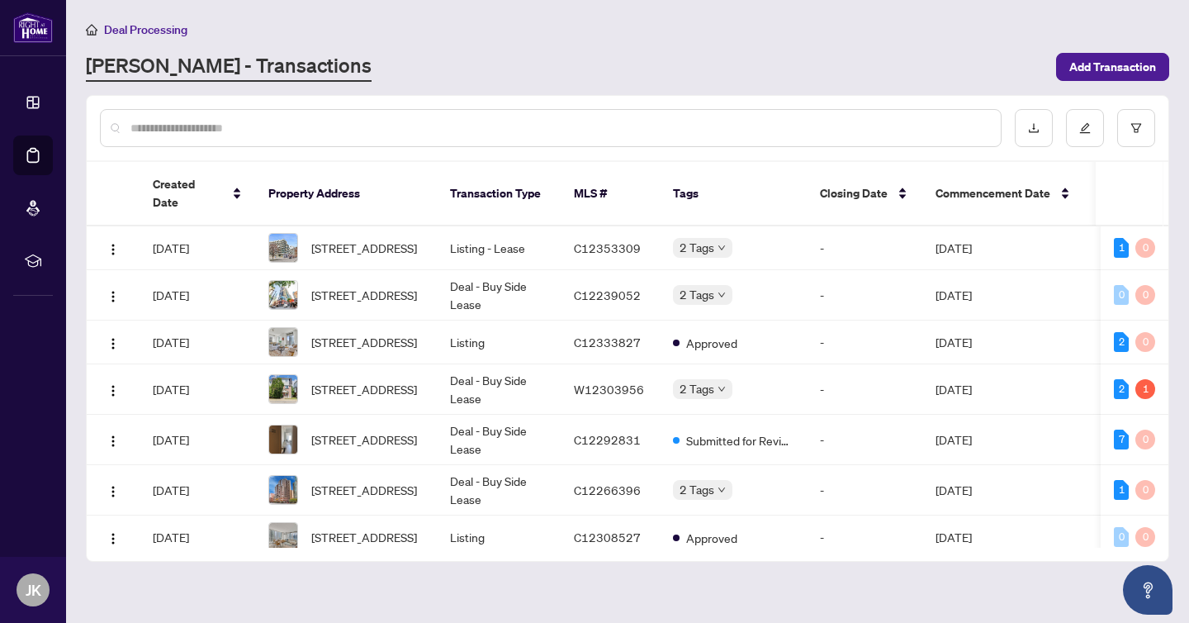
click at [790, 64] on div "[PERSON_NAME] - Transactions" at bounding box center [566, 67] width 961 height 30
